Goal: Find specific page/section: Find specific page/section

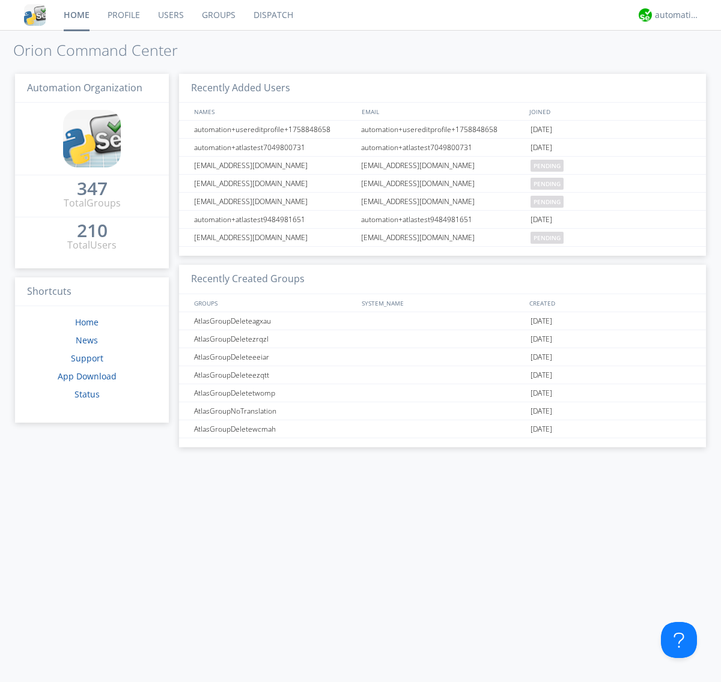
click at [272, 15] on link "Dispatch" at bounding box center [274, 15] width 58 height 30
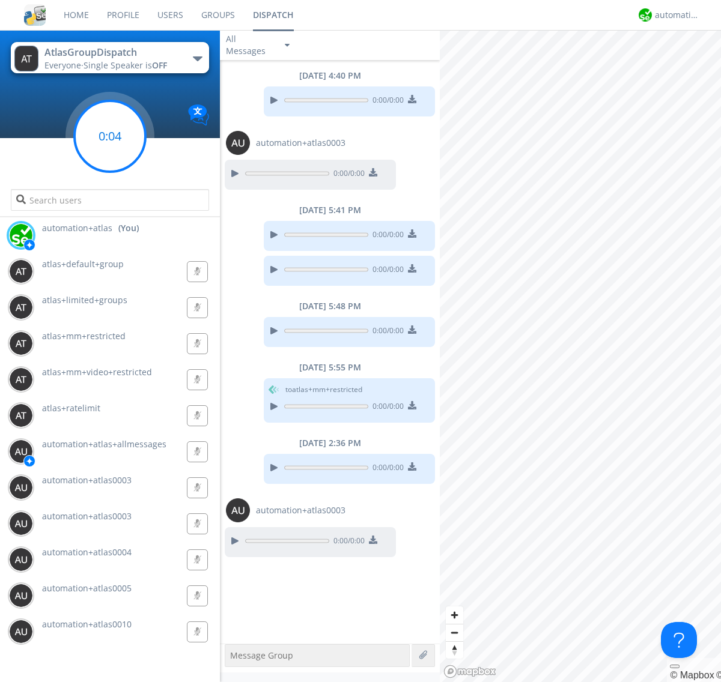
click at [110, 136] on g at bounding box center [109, 136] width 71 height 71
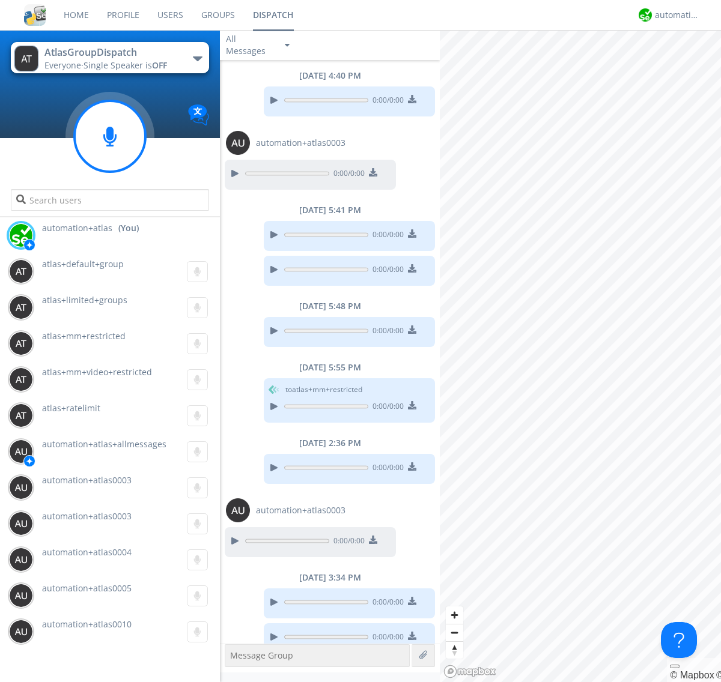
scroll to position [14, 0]
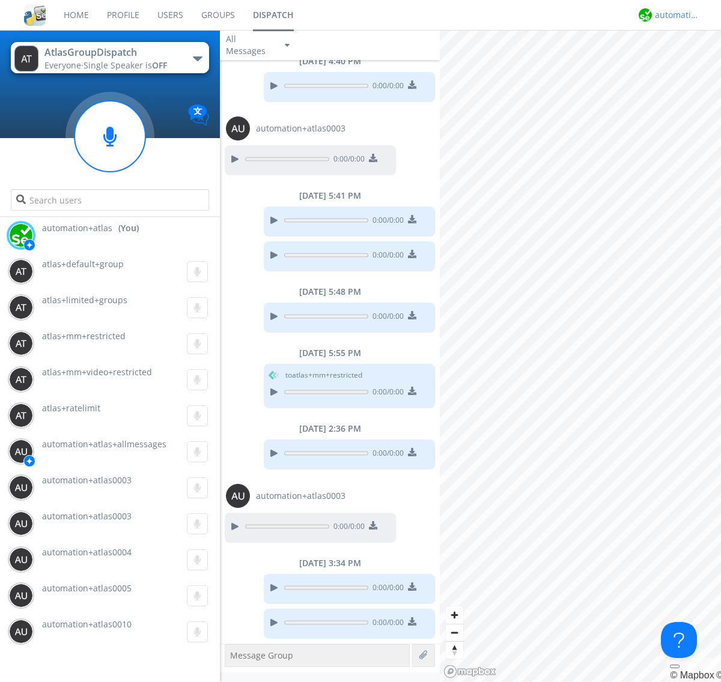
click at [674, 15] on div "automation+atlas" at bounding box center [677, 15] width 45 height 12
